Goal: Task Accomplishment & Management: Manage account settings

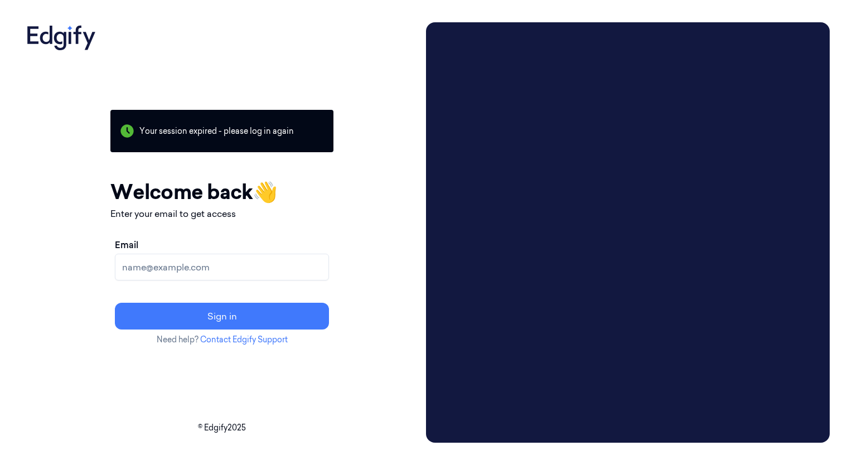
click at [265, 273] on input "Email" at bounding box center [222, 267] width 214 height 27
type input "[EMAIL_ADDRESS][DOMAIN_NAME]"
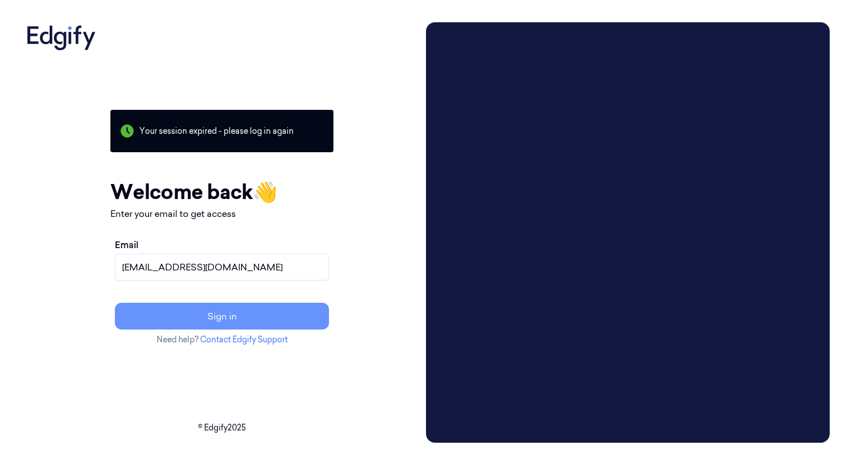
click at [197, 312] on button "Sign in" at bounding box center [222, 316] width 214 height 27
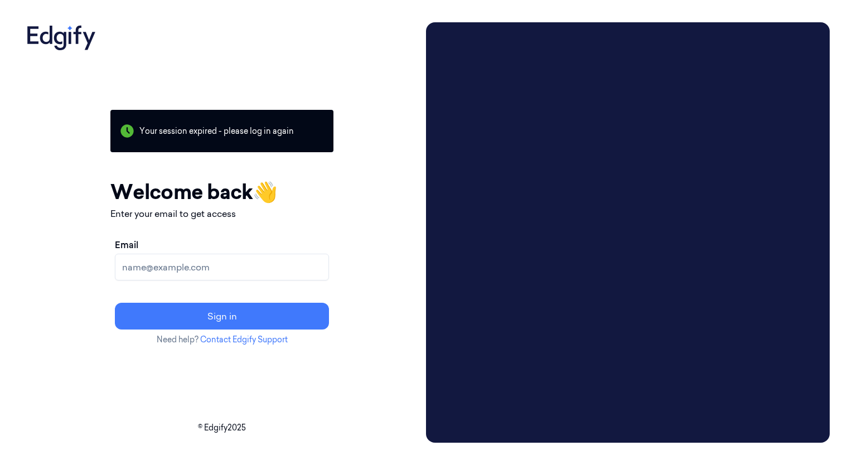
click at [215, 265] on input "Email" at bounding box center [222, 267] width 214 height 27
click at [404, 240] on div "Your session expired - please log in again Email sent - check your inbox for th…" at bounding box center [221, 232] width 399 height 420
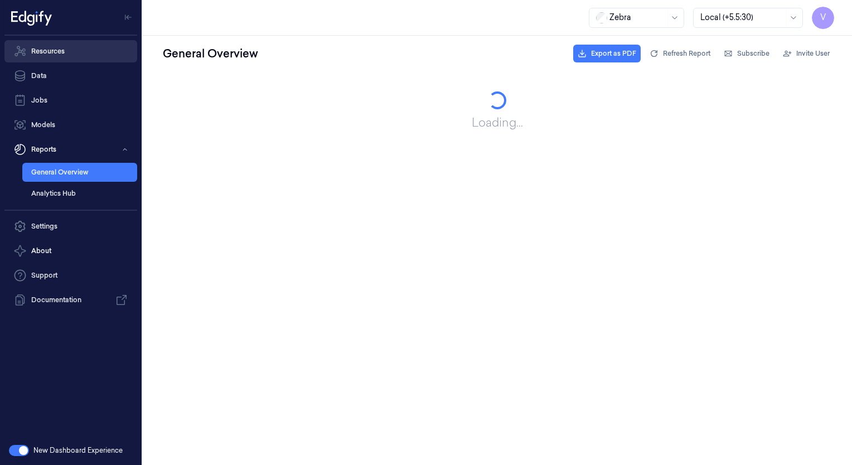
click at [55, 60] on link "Resources" at bounding box center [70, 51] width 133 height 22
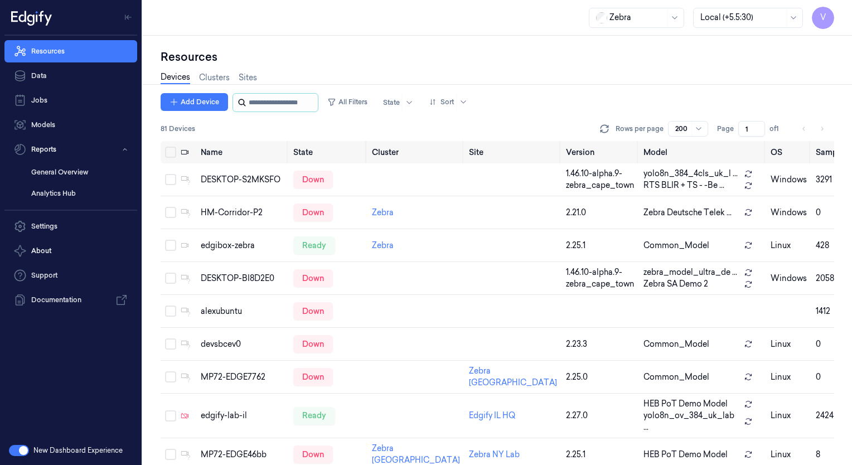
click at [279, 101] on input "string" at bounding box center [282, 103] width 67 height 18
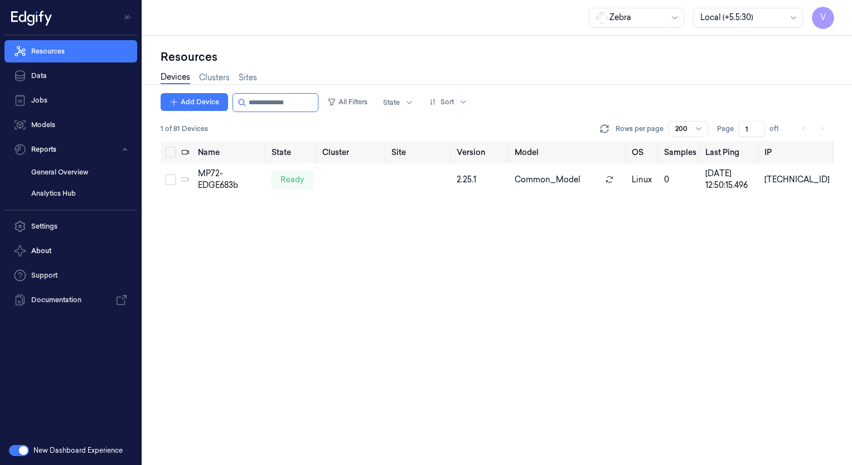
type input "**********"
drag, startPoint x: 315, startPoint y: 102, endPoint x: 245, endPoint y: 98, distance: 69.3
click at [245, 98] on div at bounding box center [276, 102] width 86 height 19
click at [307, 102] on input "string" at bounding box center [282, 103] width 67 height 18
drag, startPoint x: 305, startPoint y: 101, endPoint x: 286, endPoint y: 105, distance: 19.4
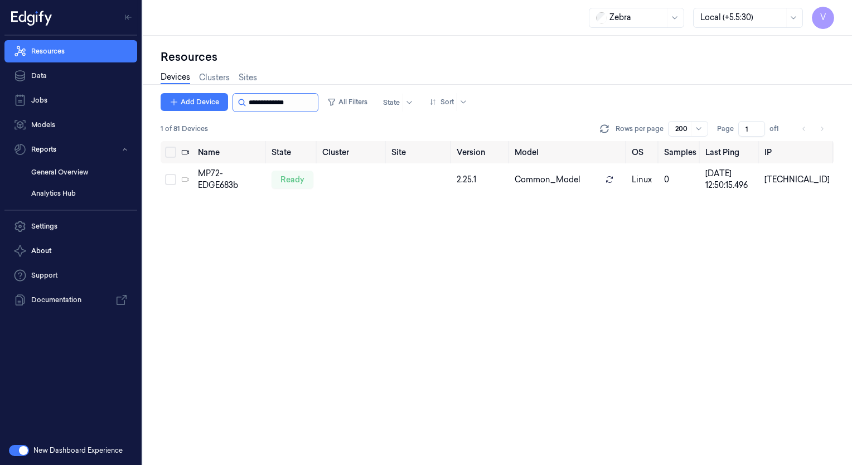
click at [286, 105] on input "string" at bounding box center [282, 103] width 67 height 18
click at [241, 182] on div "MP72-EDGE683b" at bounding box center [230, 179] width 64 height 23
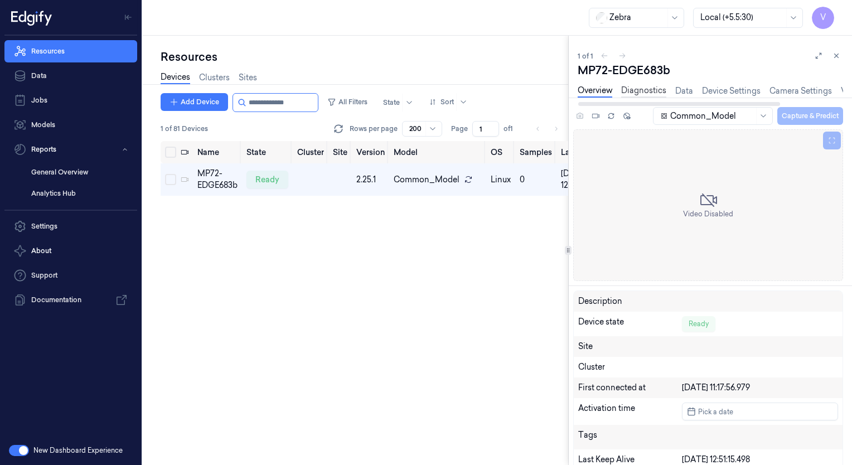
click at [651, 90] on link "Diagnostics" at bounding box center [643, 91] width 45 height 13
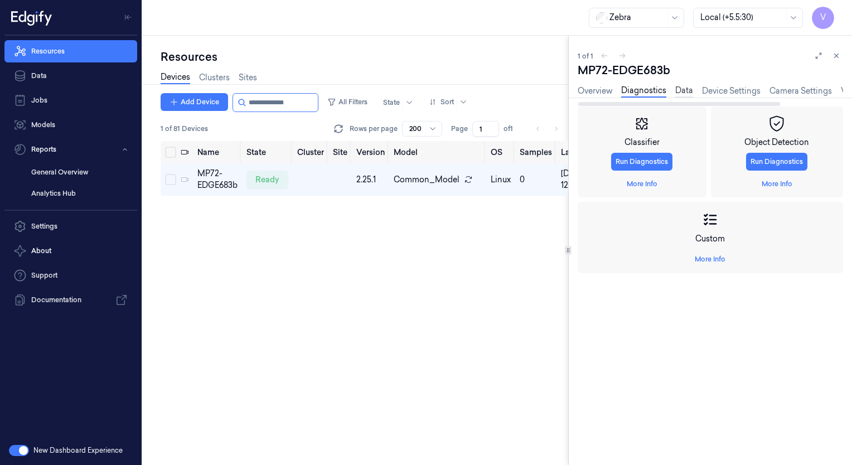
click at [676, 93] on link "Data" at bounding box center [684, 91] width 18 height 13
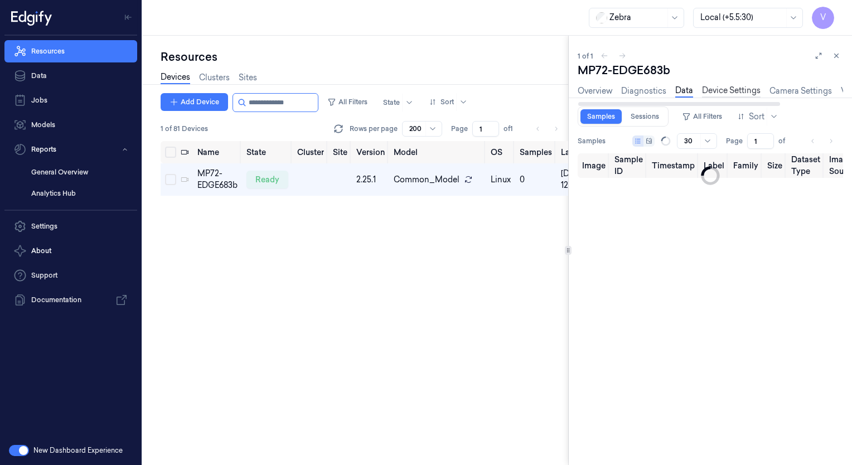
click at [723, 90] on link "Device Settings" at bounding box center [731, 91] width 59 height 13
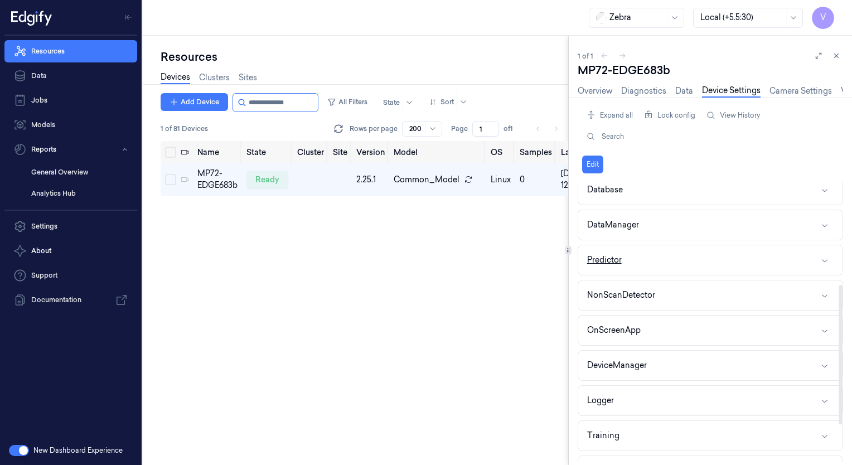
scroll to position [278, 0]
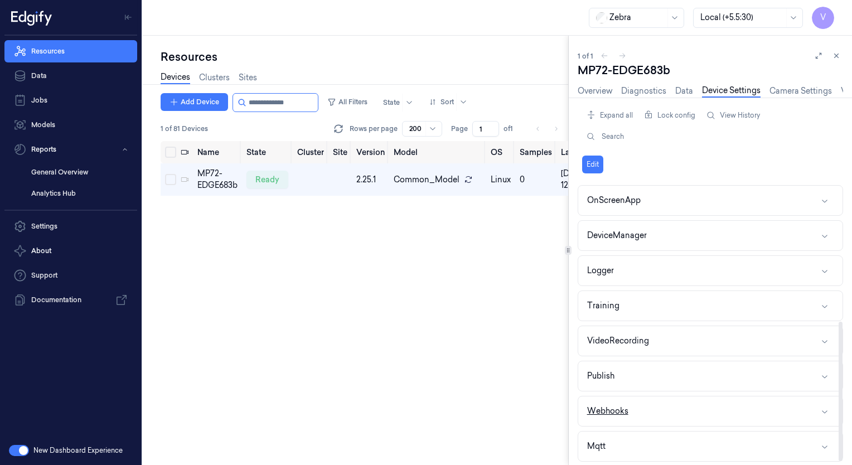
click at [683, 412] on button "Webhooks" at bounding box center [710, 411] width 264 height 30
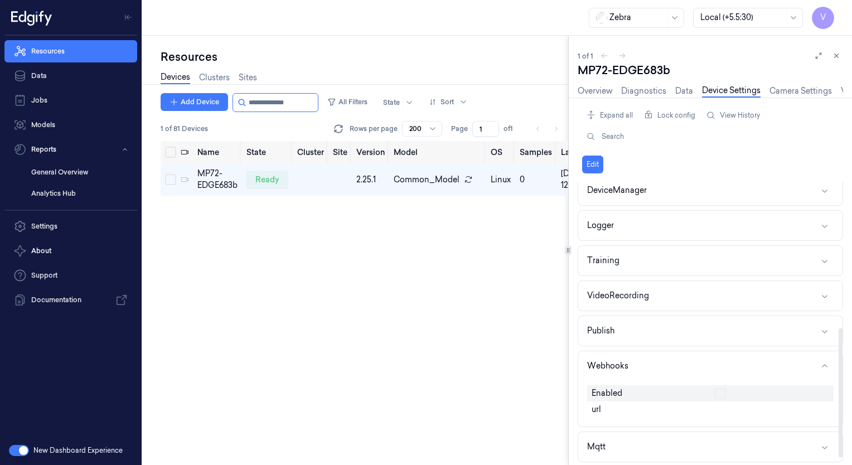
scroll to position [324, 0]
click at [602, 393] on span "Enabled" at bounding box center [607, 393] width 31 height 12
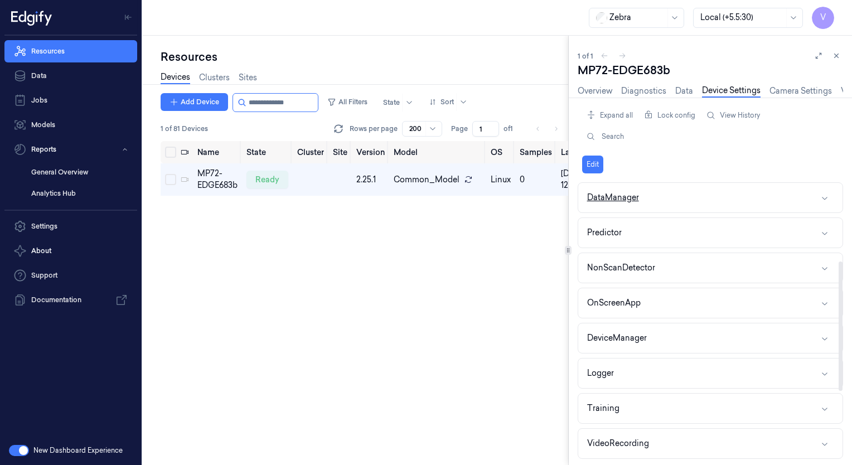
scroll to position [0, 0]
click at [599, 168] on button "Edit" at bounding box center [592, 165] width 21 height 18
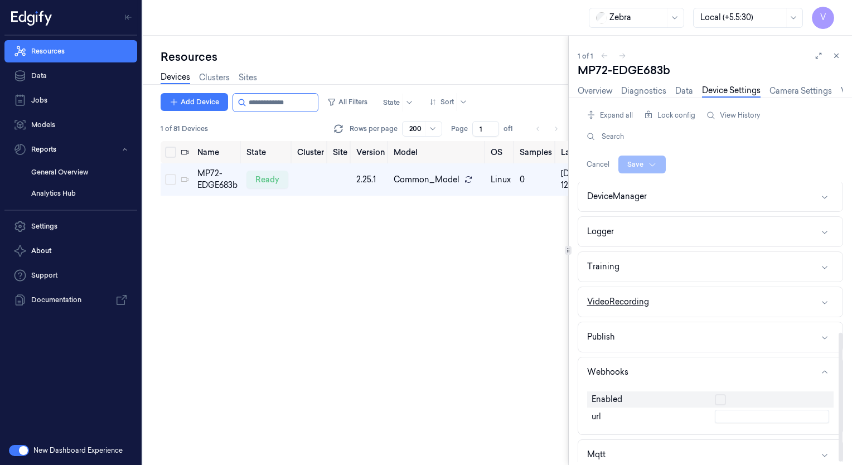
scroll to position [326, 0]
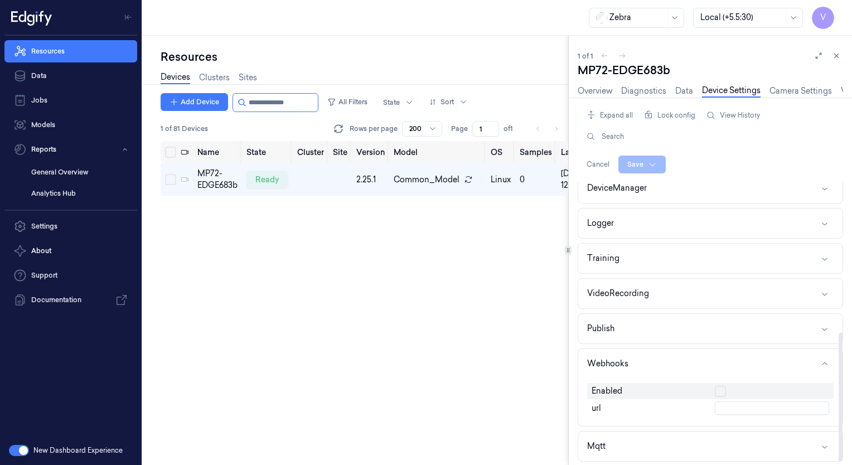
click at [721, 390] on button "button" at bounding box center [720, 391] width 11 height 11
click at [729, 409] on input "text" at bounding box center [772, 408] width 114 height 13
click at [776, 402] on input "[URL]" at bounding box center [772, 408] width 114 height 13
type input "[URL][TECHNICAL_ID]"
click at [636, 167] on html "V Resources Data Jobs Models Reports General Overview Analytics Hub Settings Ab…" at bounding box center [426, 232] width 852 height 465
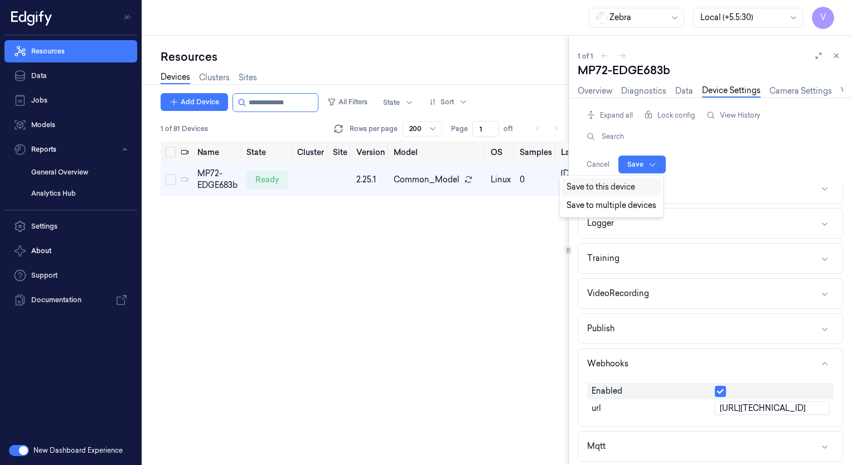
click at [613, 188] on div "Save to this device" at bounding box center [611, 187] width 99 height 18
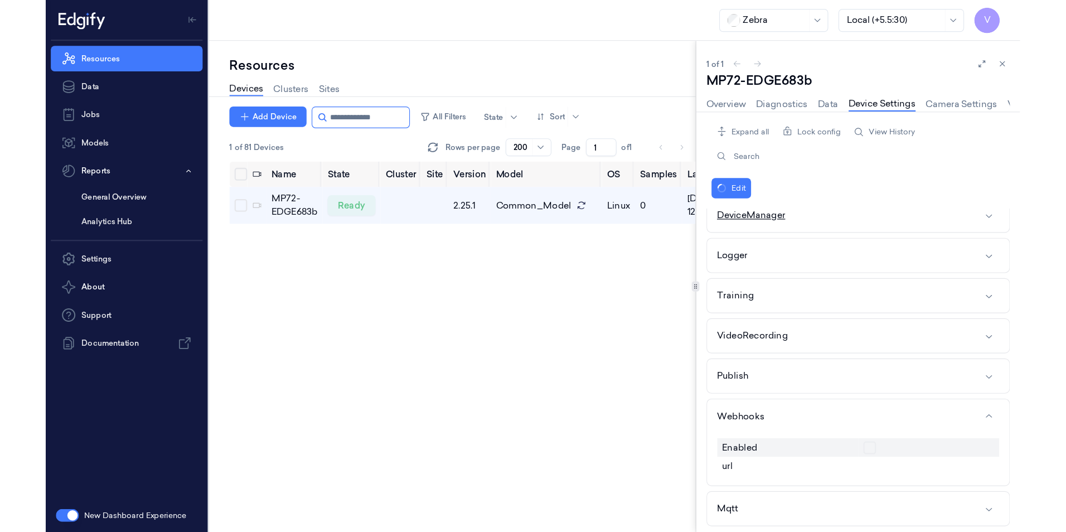
scroll to position [324, 0]
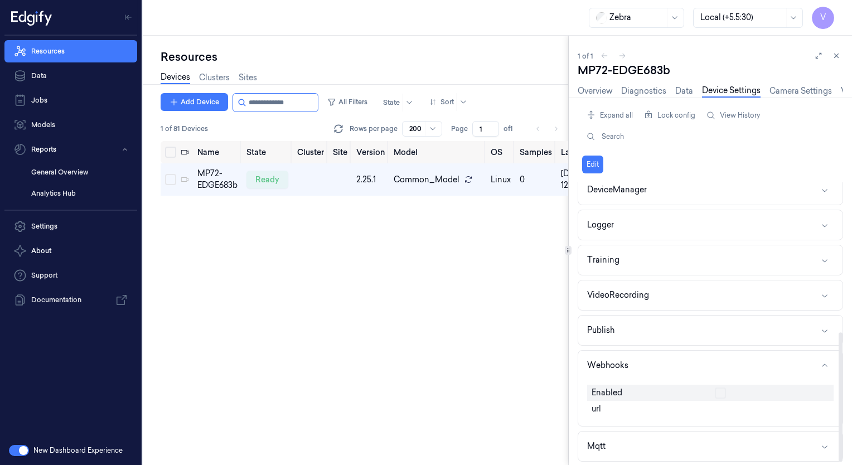
click at [504, 252] on div "Add Device All Filters State Sort 1 of 81 Devices Rows per page 200 Page 1 of 1…" at bounding box center [365, 279] width 408 height 372
click at [510, 280] on div "Add Device All Filters State Sort 1 of 81 Devices Rows per page 200 Page 1 of 1…" at bounding box center [365, 279] width 408 height 372
click at [687, 93] on link "Data" at bounding box center [684, 91] width 18 height 13
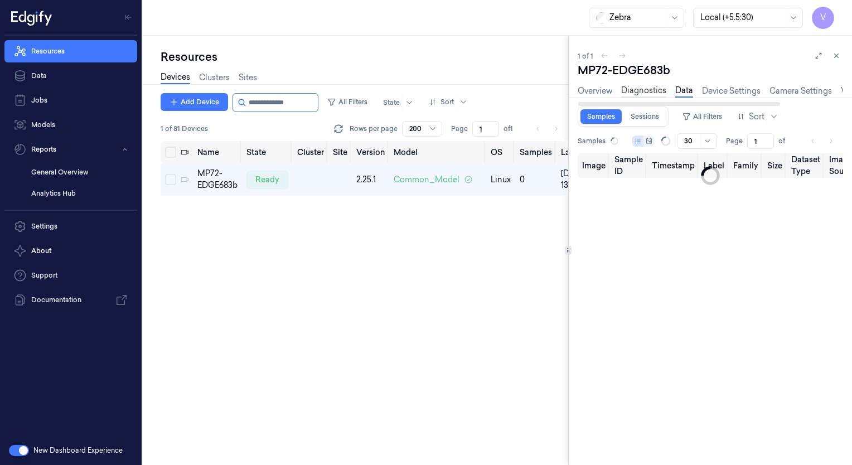
click at [650, 94] on link "Diagnostics" at bounding box center [643, 91] width 45 height 13
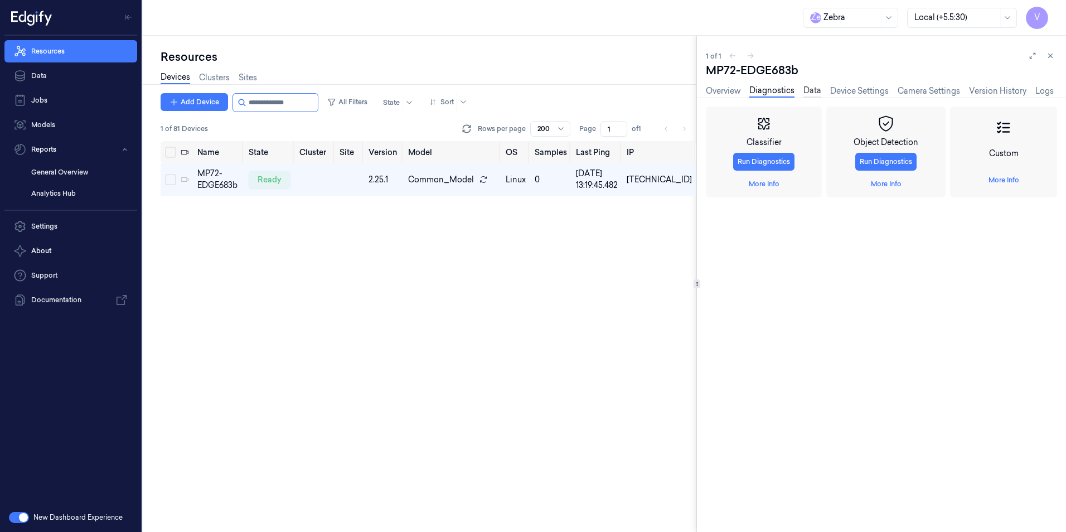
click at [805, 93] on link "Data" at bounding box center [813, 91] width 18 height 13
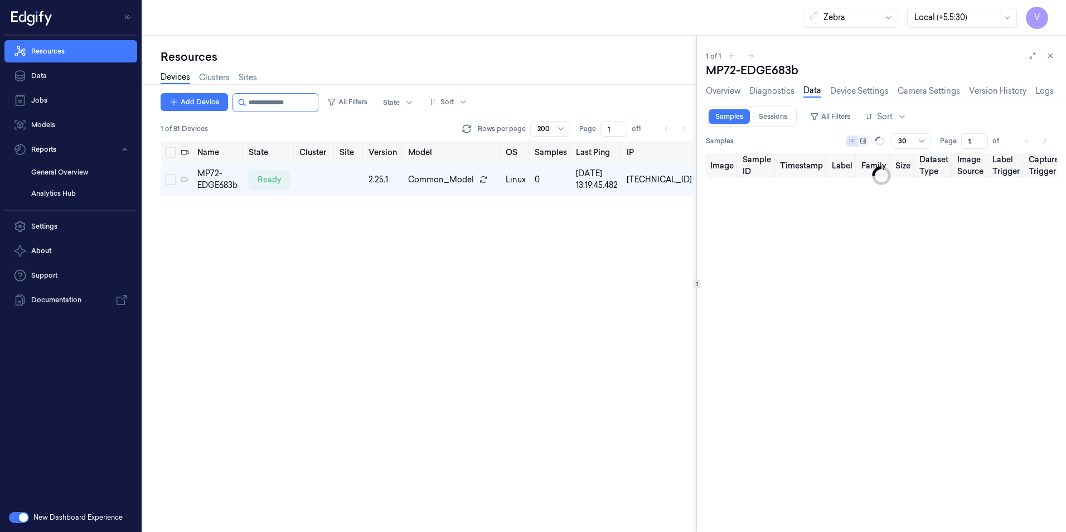
type input "0"
